Goal: Task Accomplishment & Management: Manage account settings

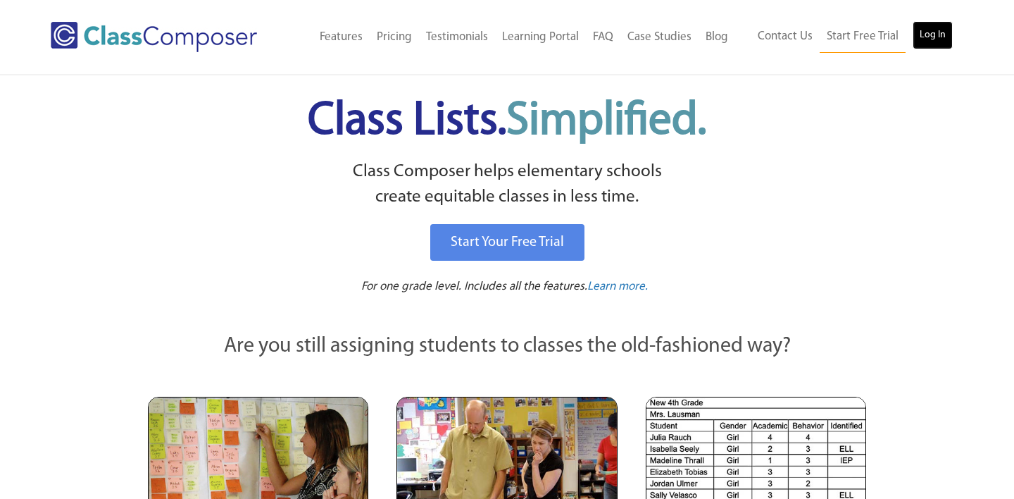
click at [934, 27] on link "Log In" at bounding box center [933, 35] width 40 height 28
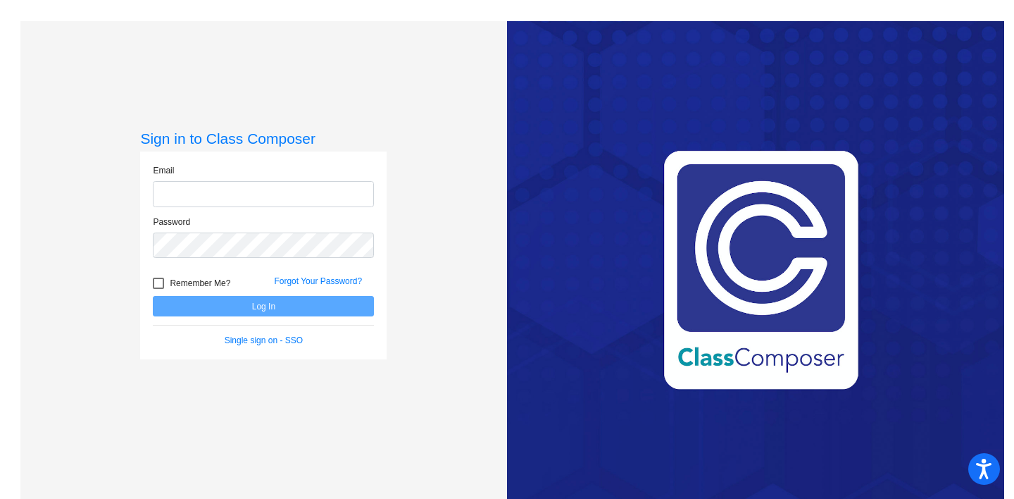
type input "[EMAIL_ADDRESS][DOMAIN_NAME]"
click at [247, 309] on button "Log In" at bounding box center [263, 306] width 221 height 20
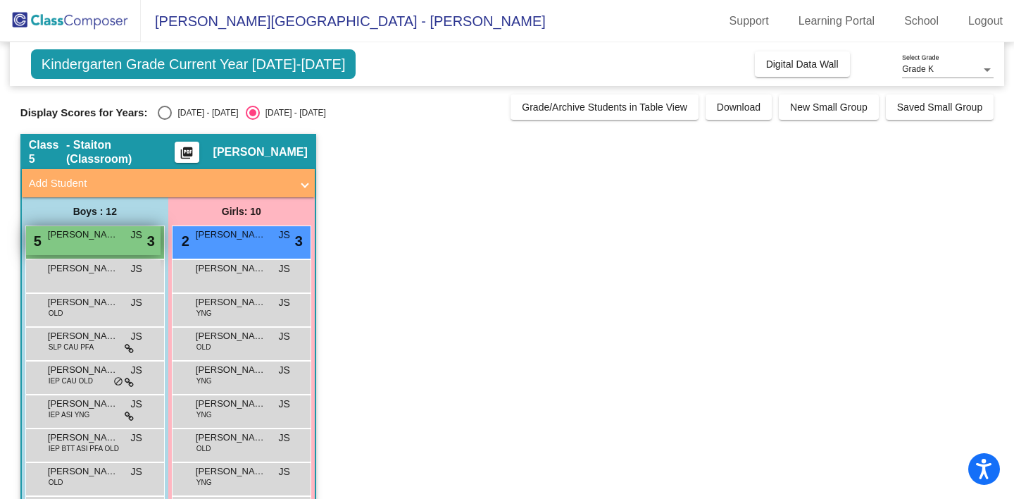
click at [119, 242] on div "5 [PERSON_NAME] JS lock do_not_disturb_alt 3" at bounding box center [93, 240] width 134 height 29
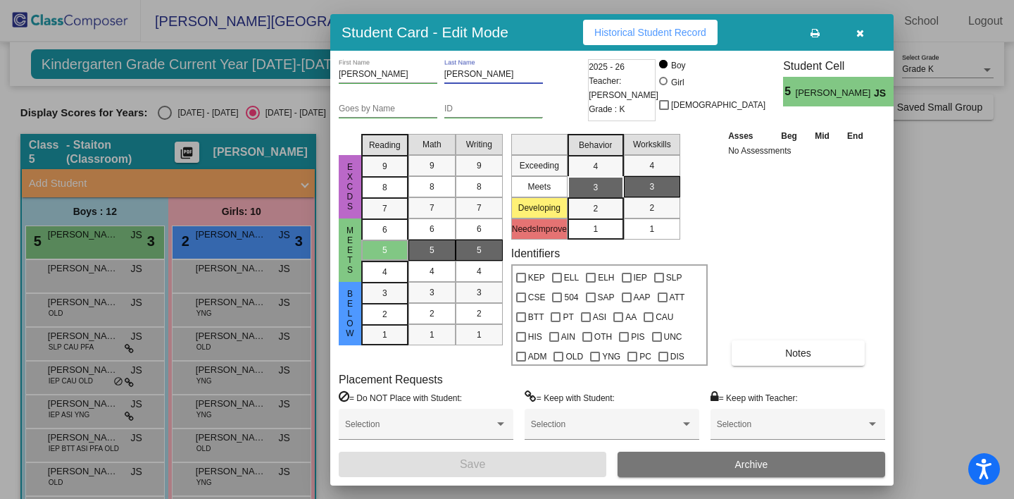
drag, startPoint x: 495, startPoint y: 75, endPoint x: 443, endPoint y: 74, distance: 52.1
click at [443, 74] on div "[PERSON_NAME] First Name [PERSON_NAME] Last Name" at bounding box center [462, 76] width 246 height 35
click at [858, 34] on icon "button" at bounding box center [860, 33] width 8 height 10
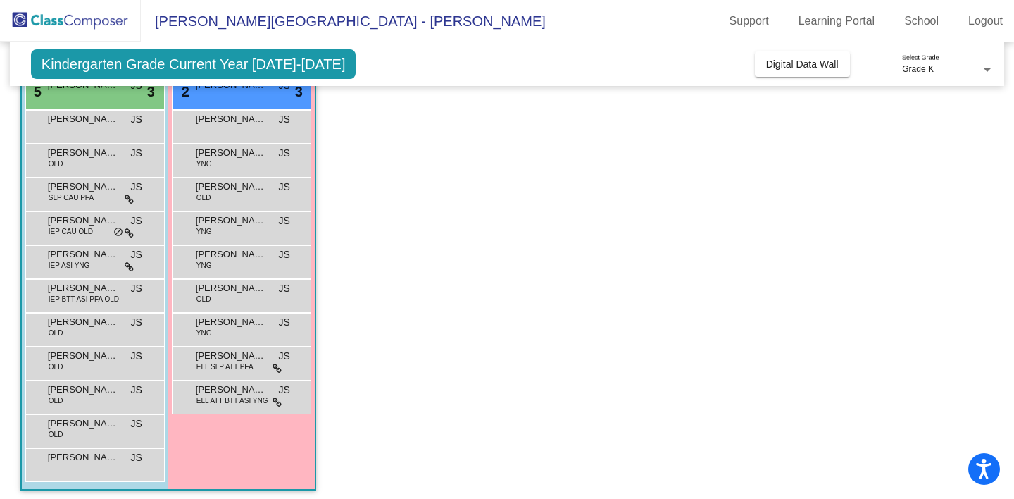
scroll to position [155, 0]
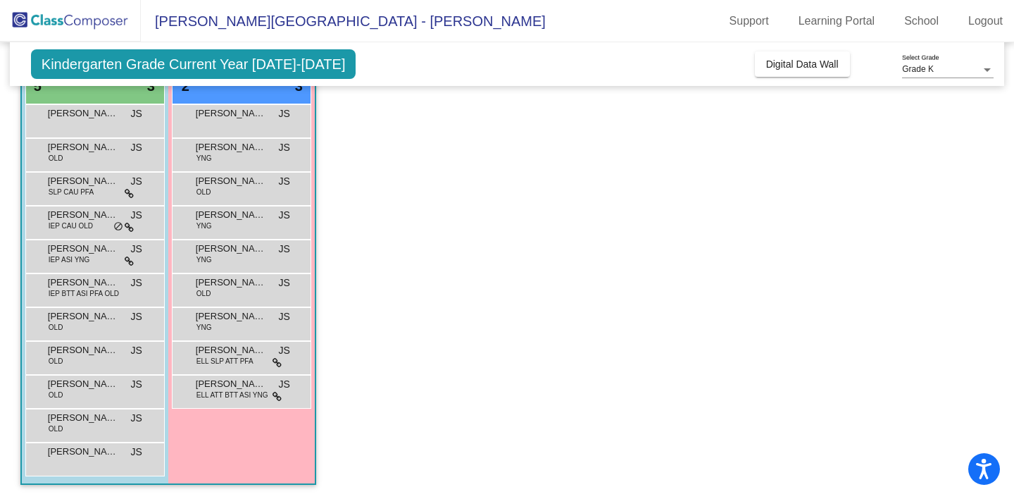
click at [520, 323] on app-classroom "Class 5 - Staiton (Classroom) picture_as_pdf [PERSON_NAME] Add Student First Na…" at bounding box center [506, 239] width 973 height 520
click at [224, 332] on div "[PERSON_NAME] YNG JS lock do_not_disturb_alt" at bounding box center [241, 322] width 134 height 29
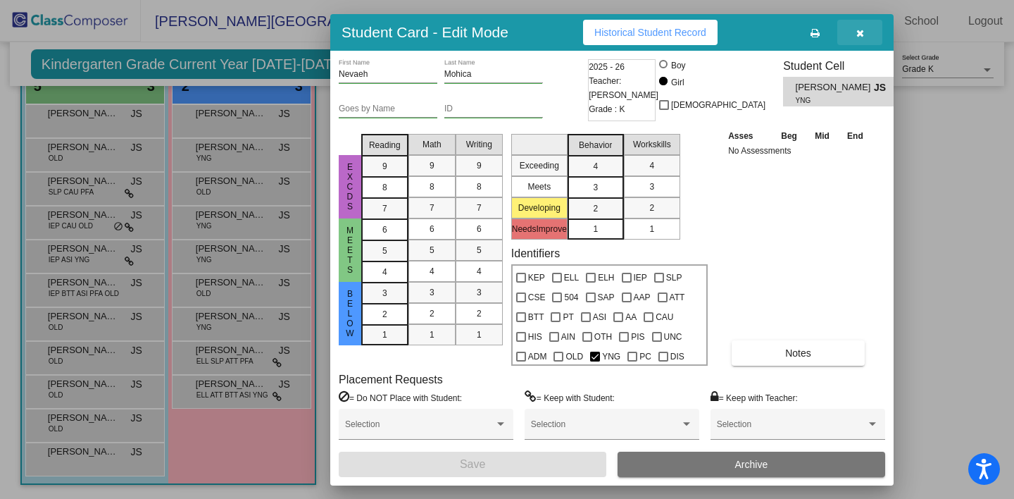
click at [857, 34] on icon "button" at bounding box center [860, 33] width 8 height 10
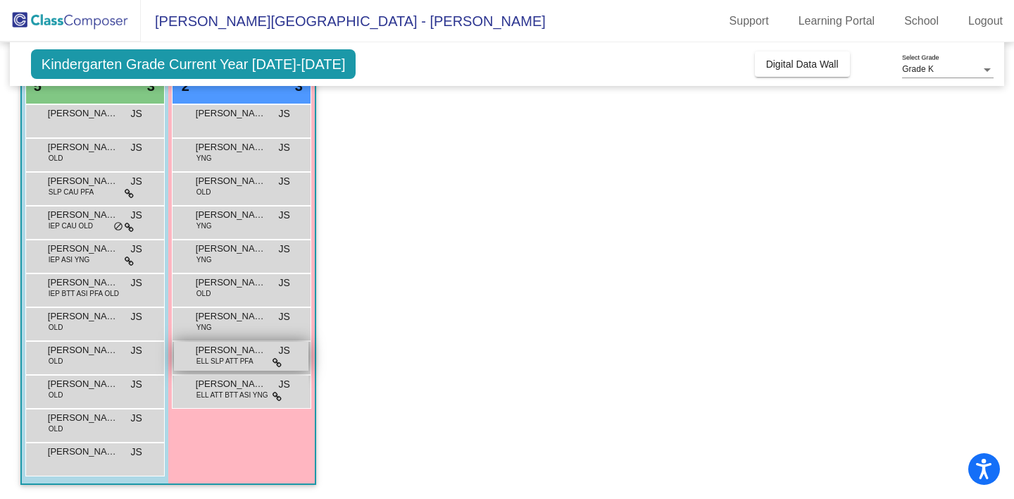
click at [252, 354] on span "[PERSON_NAME]" at bounding box center [231, 350] width 70 height 14
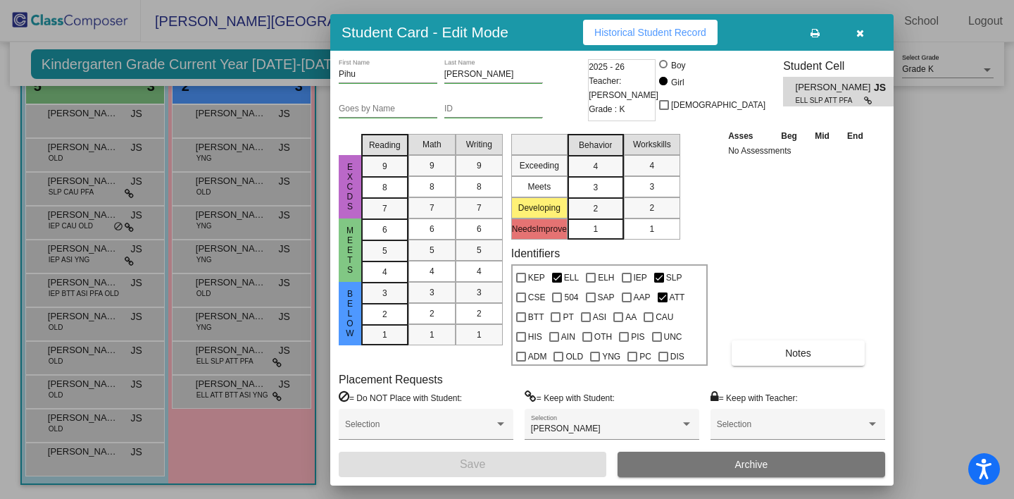
click at [862, 37] on icon "button" at bounding box center [860, 33] width 8 height 10
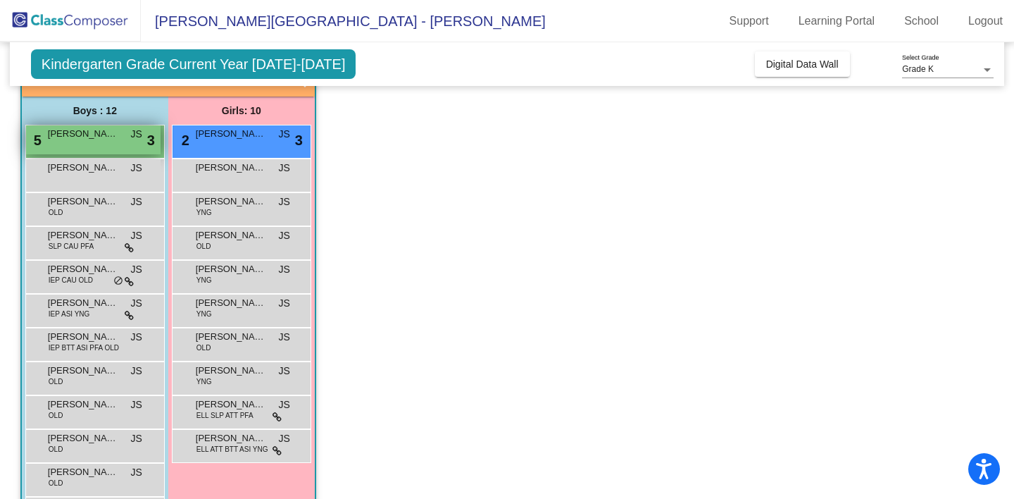
scroll to position [88, 0]
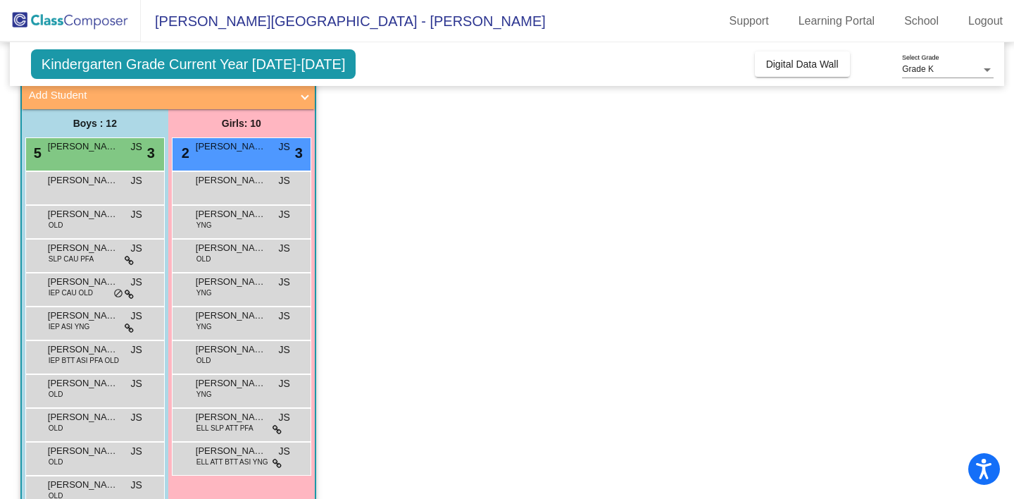
click at [477, 287] on app-classroom "Class 5 - Staiton (Classroom) picture_as_pdf [PERSON_NAME] Add Student First Na…" at bounding box center [506, 306] width 973 height 520
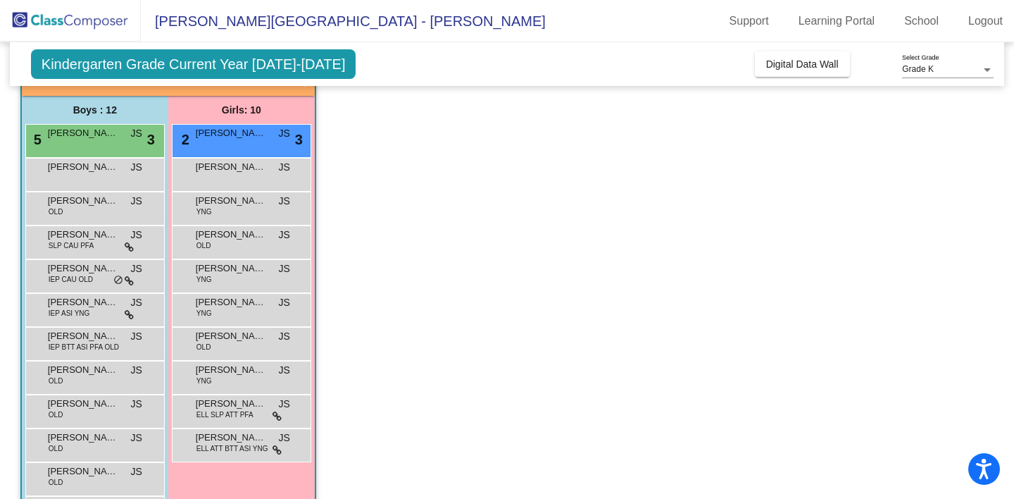
scroll to position [102, 0]
click at [223, 135] on span "[PERSON_NAME]" at bounding box center [231, 132] width 70 height 14
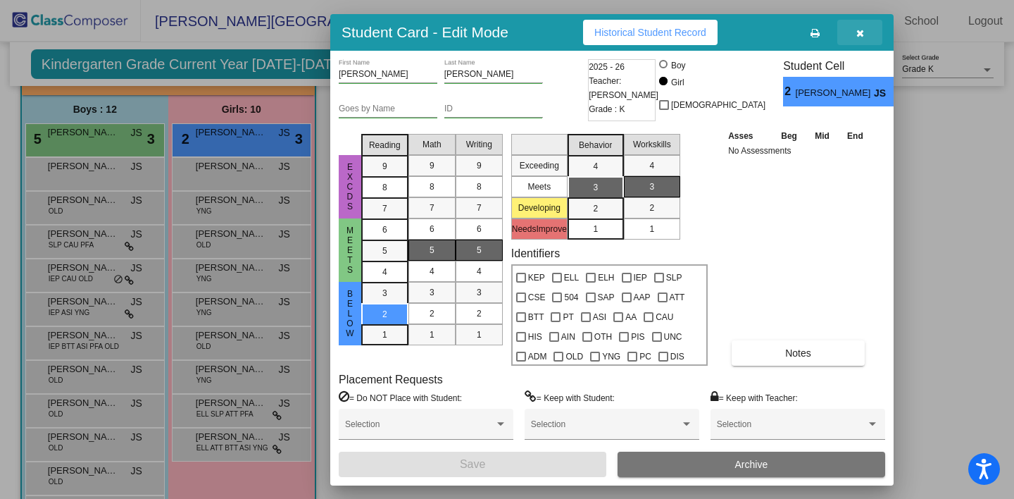
click at [863, 30] on icon "button" at bounding box center [860, 33] width 8 height 10
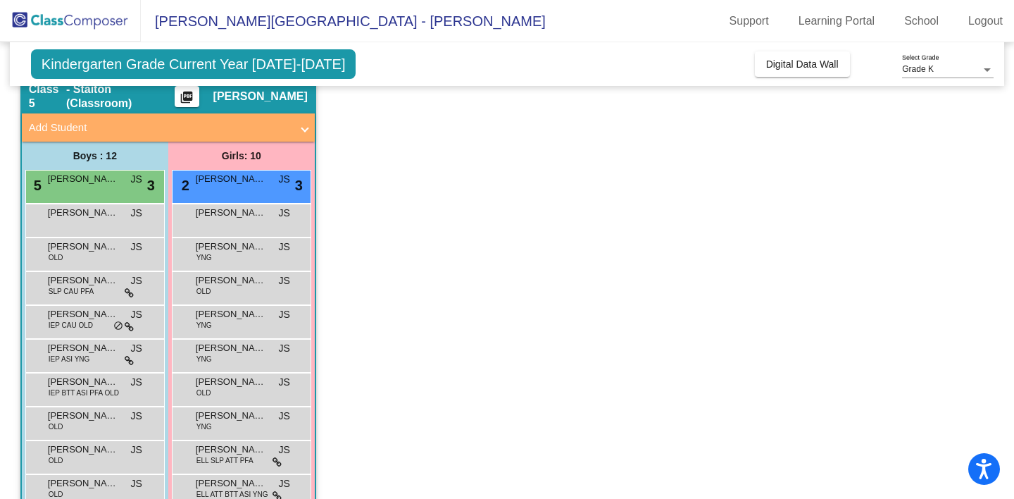
scroll to position [0, 0]
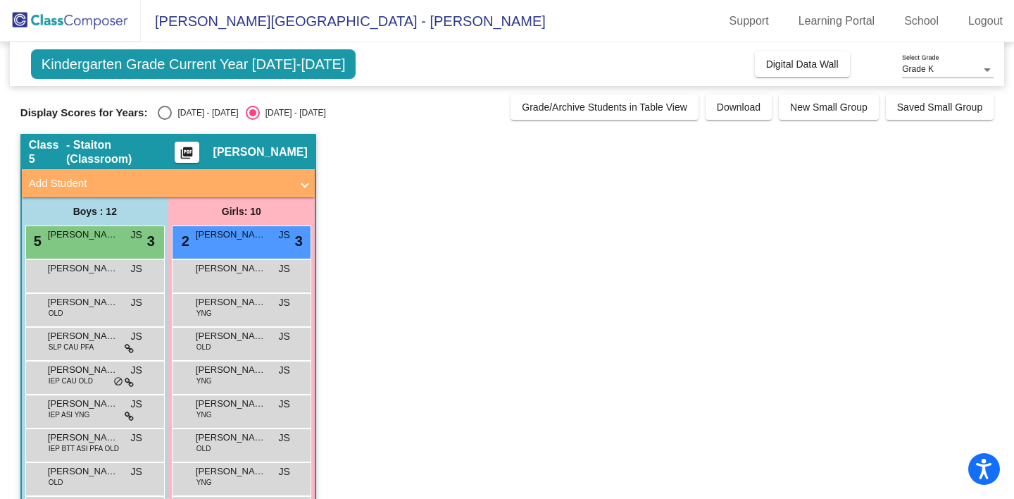
click at [473, 291] on app-classroom "Class 5 - Staiton (Classroom) picture_as_pdf [PERSON_NAME] Add Student First Na…" at bounding box center [506, 394] width 973 height 520
